Goal: Task Accomplishment & Management: Manage account settings

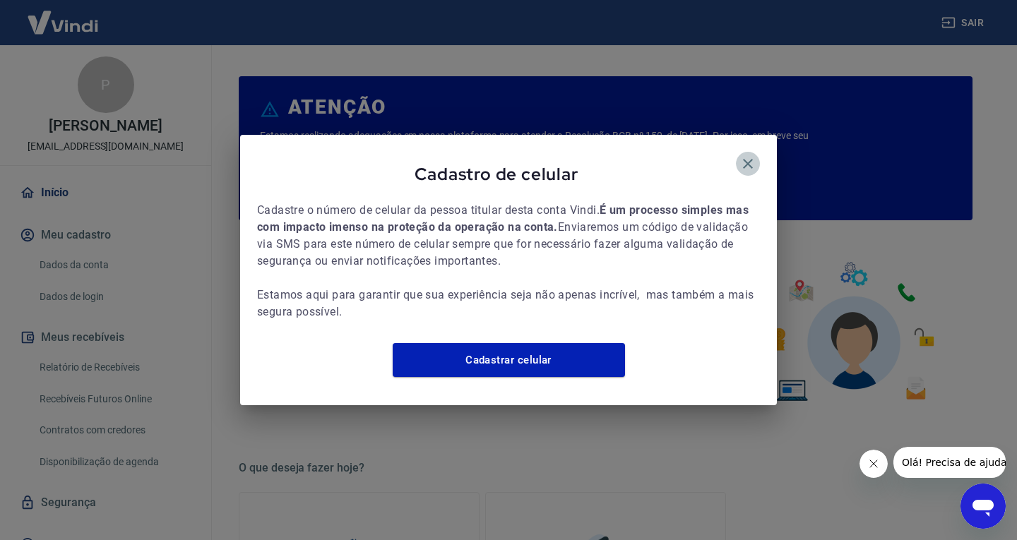
click at [750, 159] on icon "button" at bounding box center [748, 164] width 10 height 10
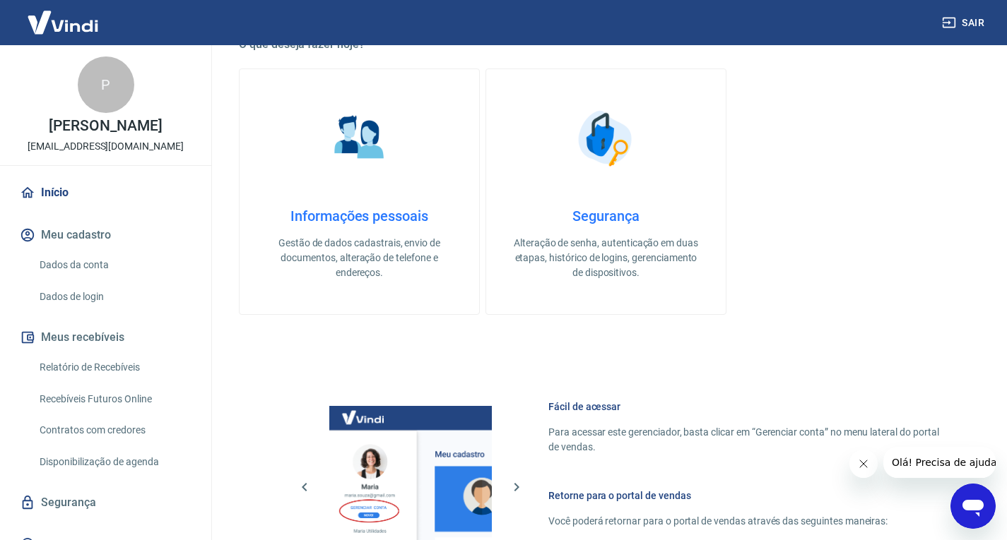
scroll to position [735, 0]
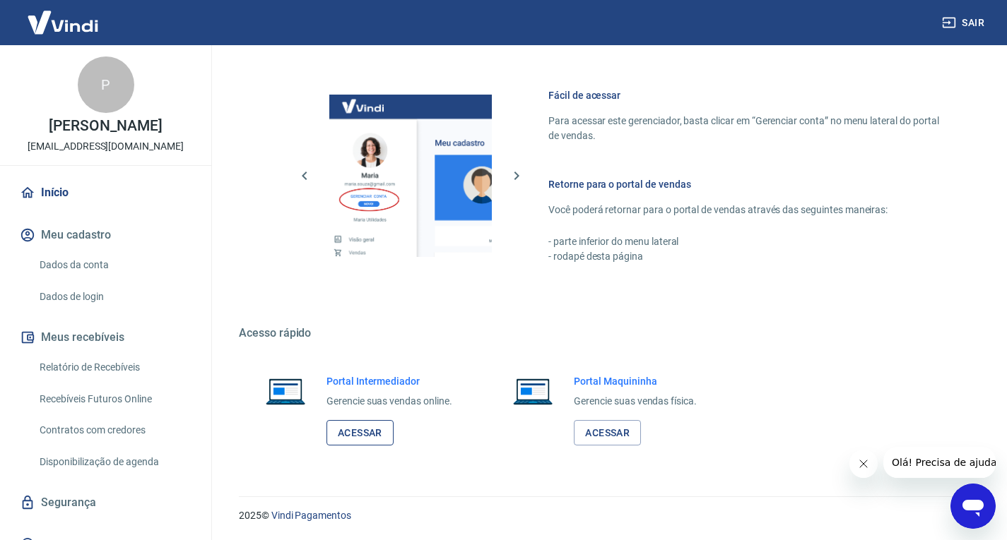
click at [361, 441] on link "Acessar" at bounding box center [359, 433] width 67 height 26
